Goal: Information Seeking & Learning: Learn about a topic

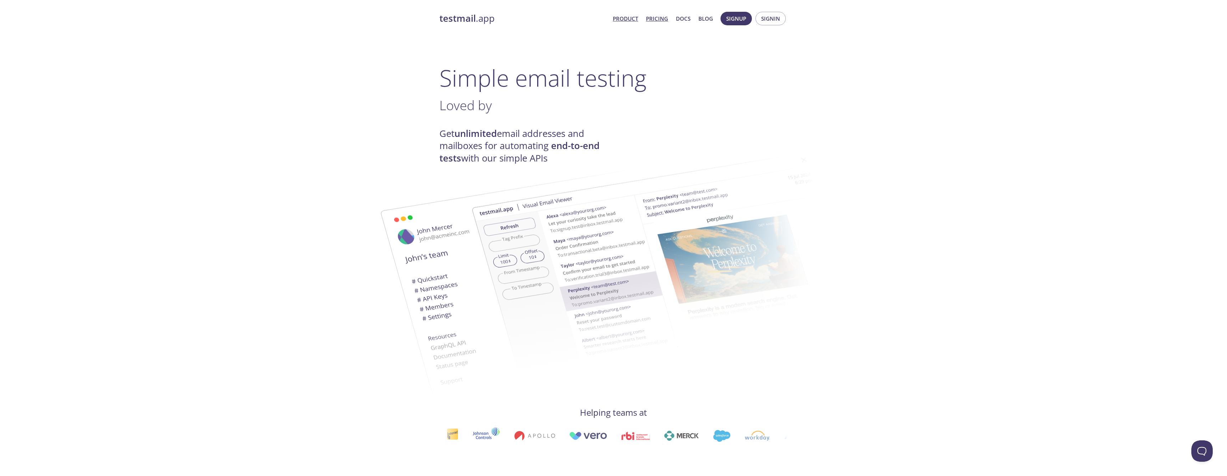
click at [658, 18] on link "Pricing" at bounding box center [657, 18] width 22 height 9
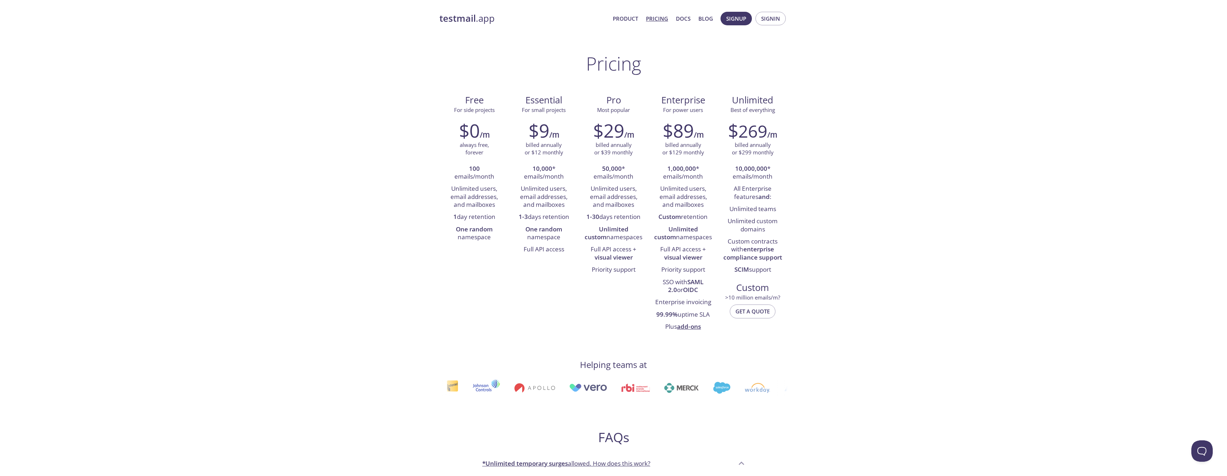
click at [863, 94] on div "testmail .app Product Pricing Docs Blog Signup Signin Pricing Free For side pro…" at bounding box center [613, 467] width 1227 height 921
click at [625, 20] on link "Product" at bounding box center [625, 18] width 25 height 9
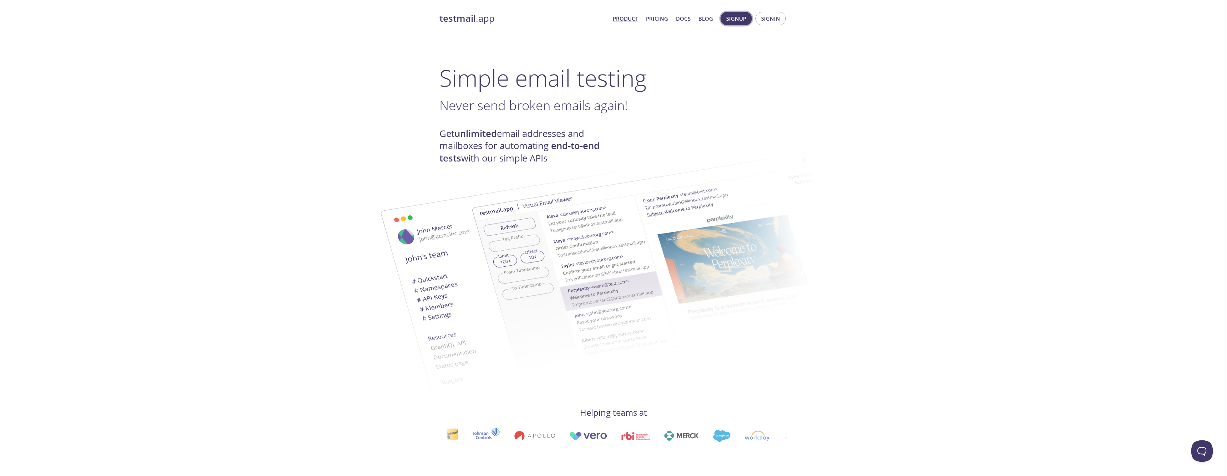
click at [739, 19] on span "Signup" at bounding box center [736, 18] width 20 height 9
click at [685, 17] on link "Docs" at bounding box center [683, 18] width 15 height 9
